Goal: Information Seeking & Learning: Find specific page/section

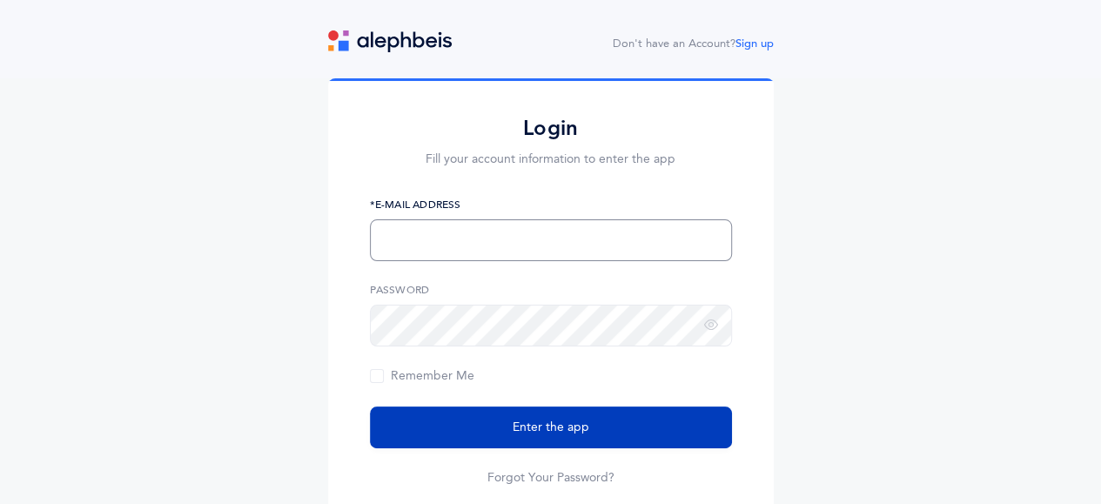
type input "[EMAIL_ADDRESS][PERSON_NAME][DOMAIN_NAME]"
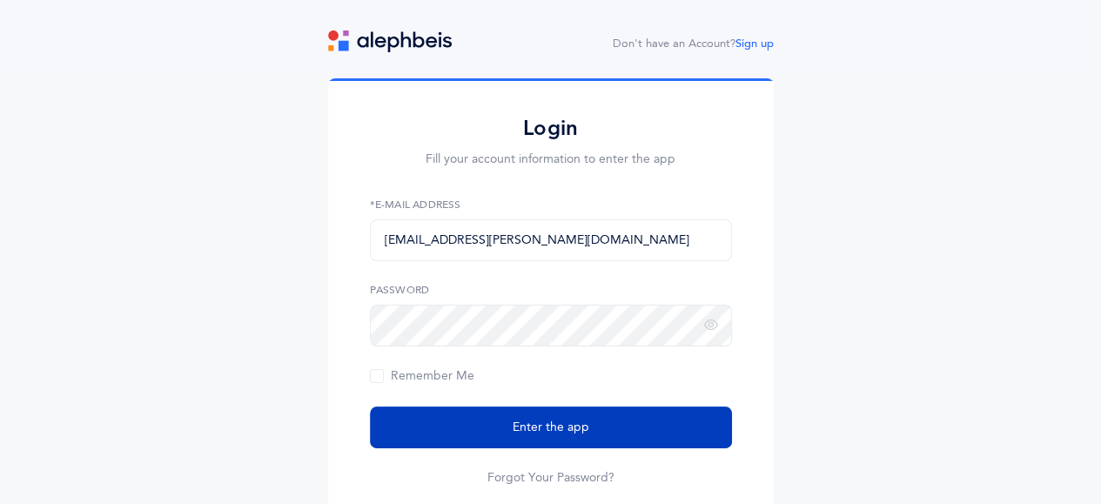
click at [535, 434] on span "Enter the app" at bounding box center [551, 428] width 77 height 18
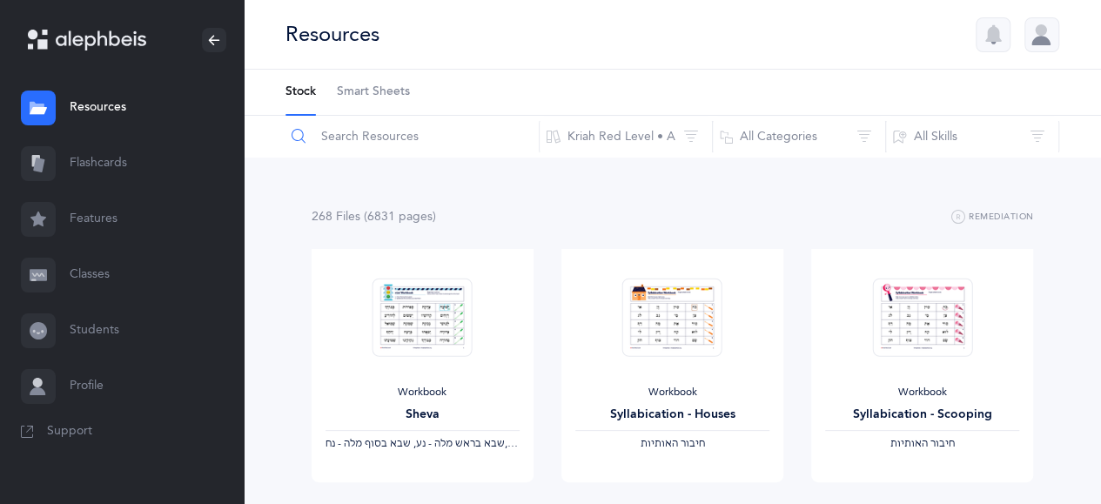
click at [361, 131] on input "text" at bounding box center [412, 137] width 255 height 42
type input "l"
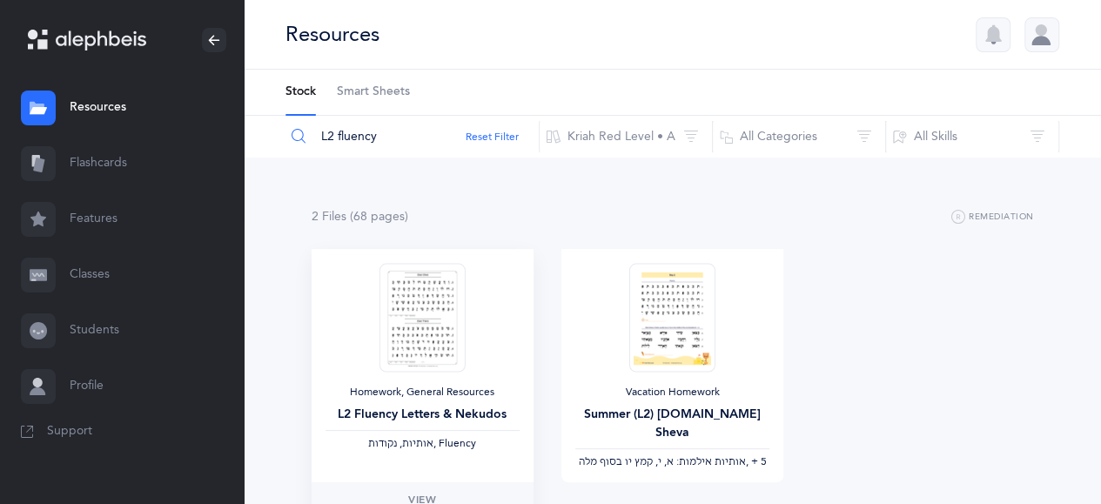
click at [426, 351] on img at bounding box center [422, 317] width 85 height 109
click at [440, 494] on link "View" at bounding box center [423, 499] width 222 height 35
click at [388, 142] on input "L2 fluency" at bounding box center [412, 137] width 255 height 42
type input "L"
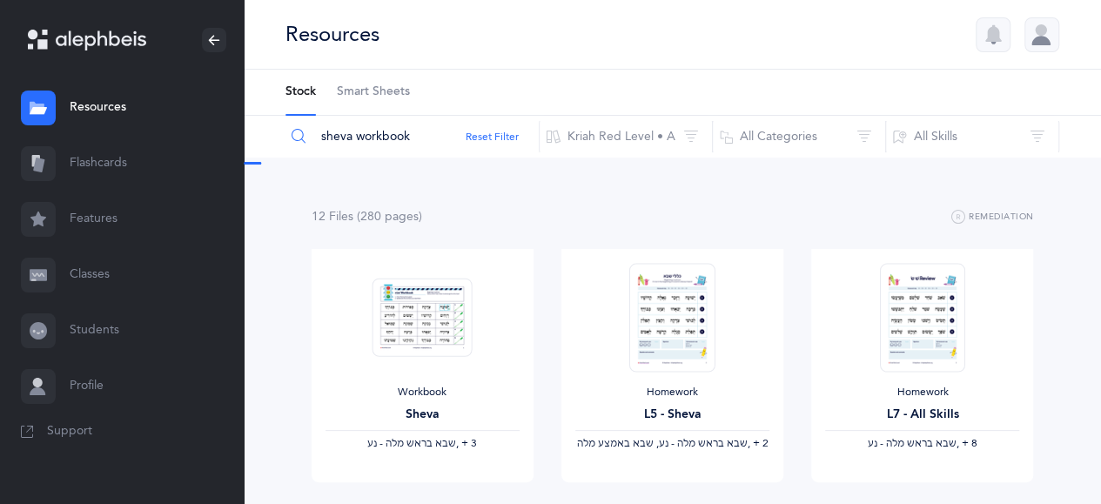
type input "sheva workbook"
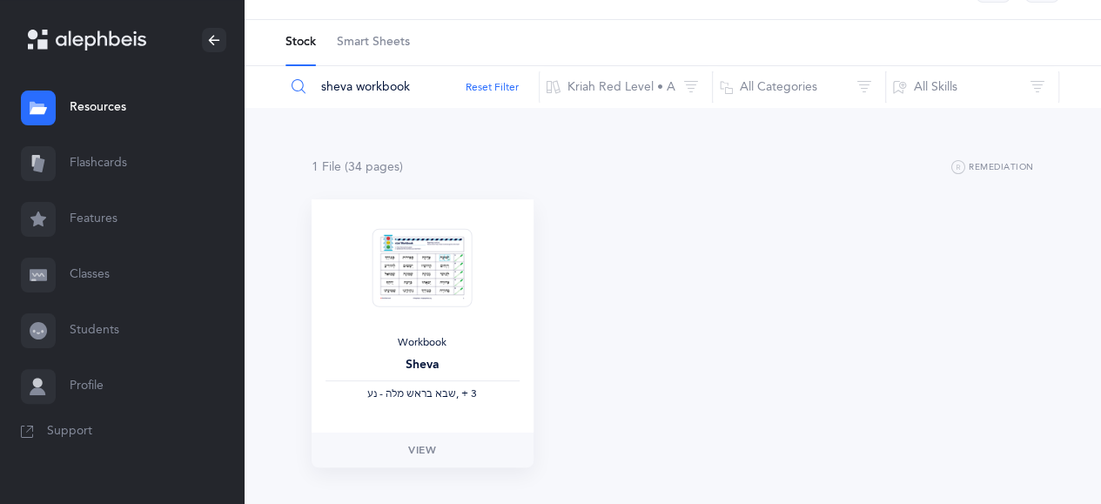
scroll to position [87, 0]
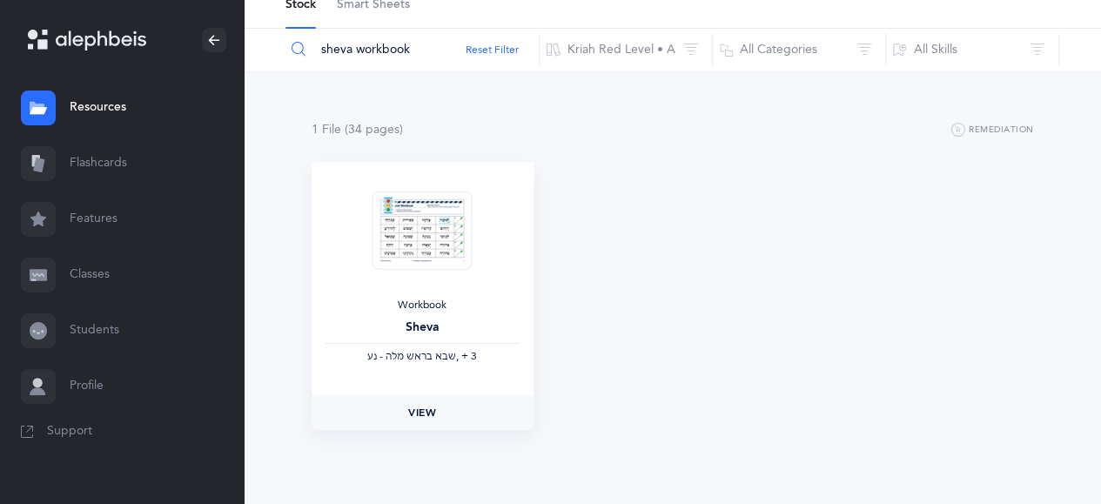
click at [439, 415] on link "View" at bounding box center [423, 412] width 222 height 35
